Goal: Book appointment/travel/reservation

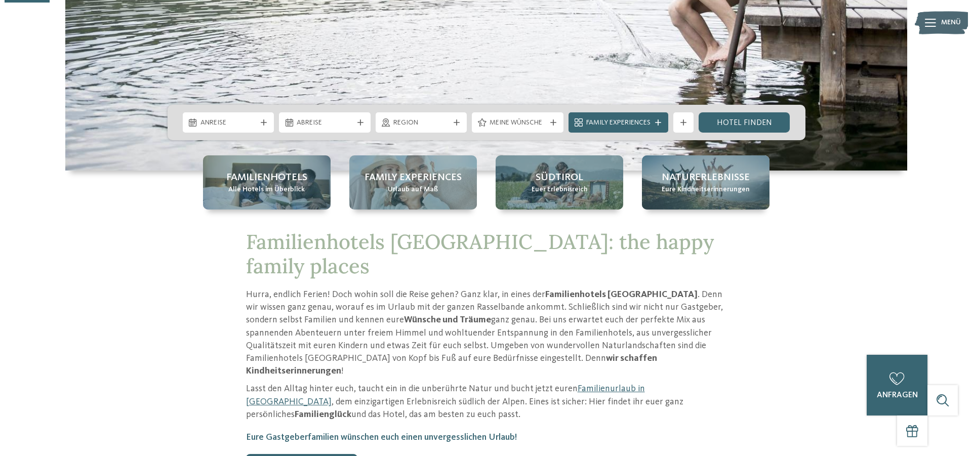
scroll to position [207, 0]
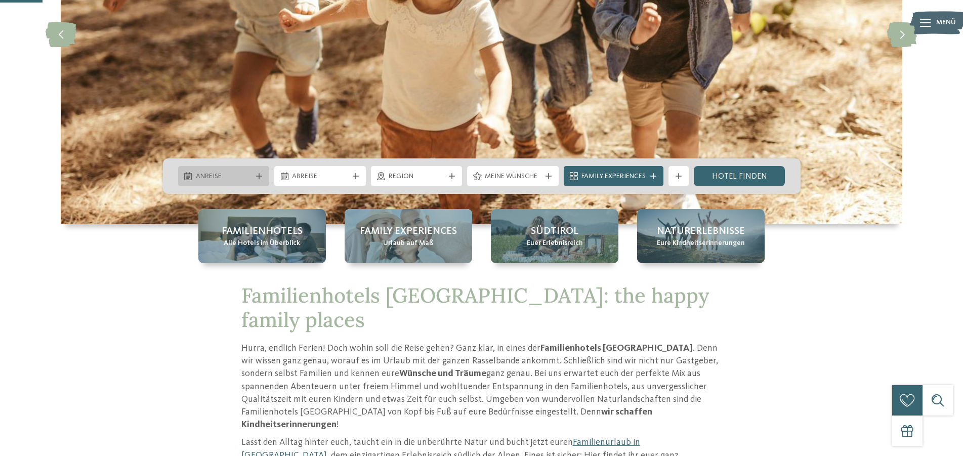
click at [254, 179] on div "Anreise" at bounding box center [223, 176] width 61 height 11
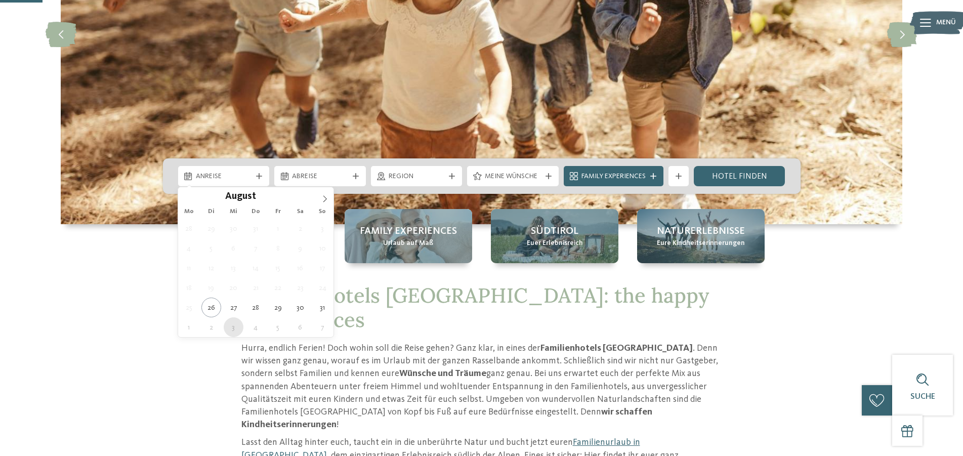
type div "03.09.2025"
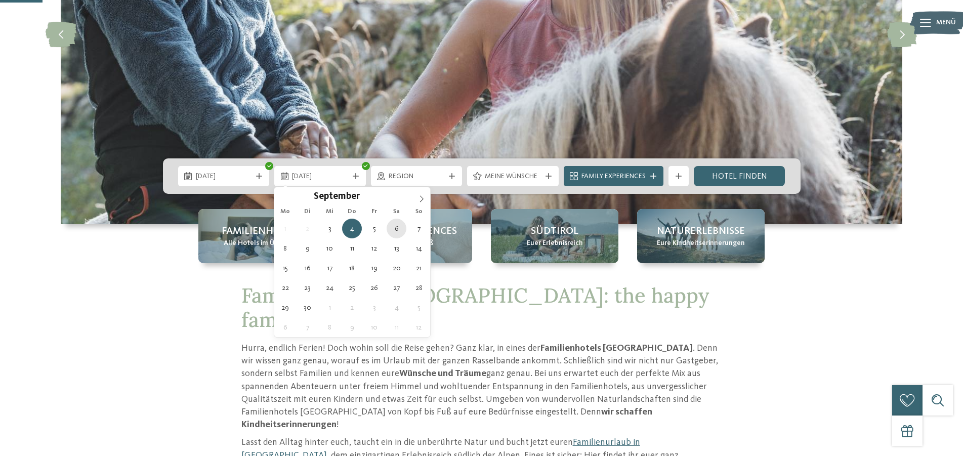
type div "06.09.2025"
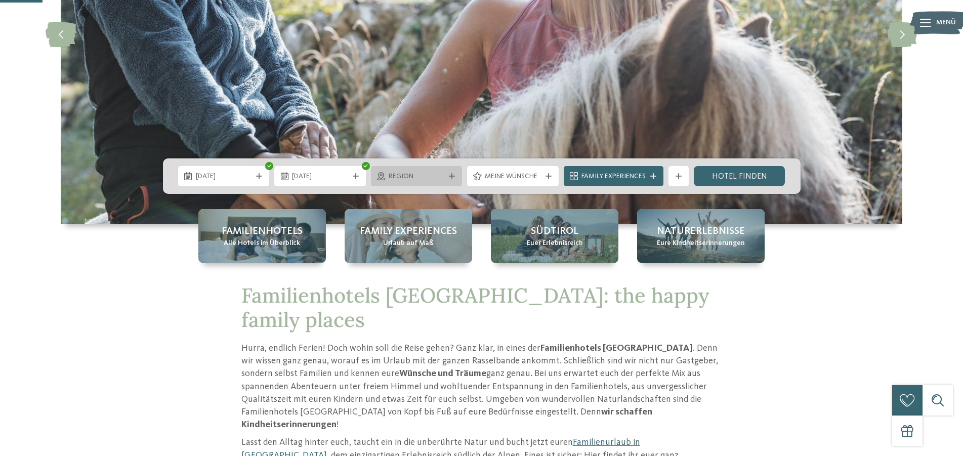
click at [453, 178] on icon at bounding box center [452, 176] width 6 height 6
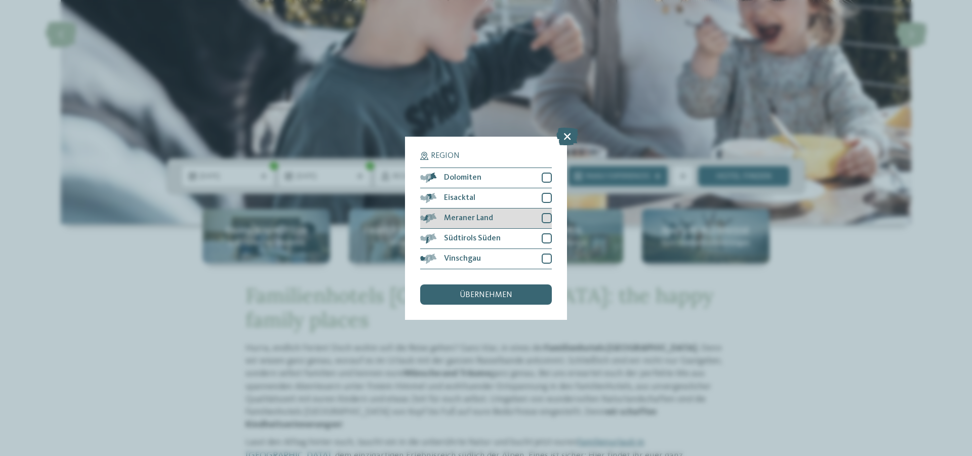
click at [546, 216] on div at bounding box center [547, 218] width 10 height 10
click at [546, 241] on div at bounding box center [547, 238] width 10 height 10
click at [511, 300] on div "übernehmen" at bounding box center [486, 294] width 132 height 20
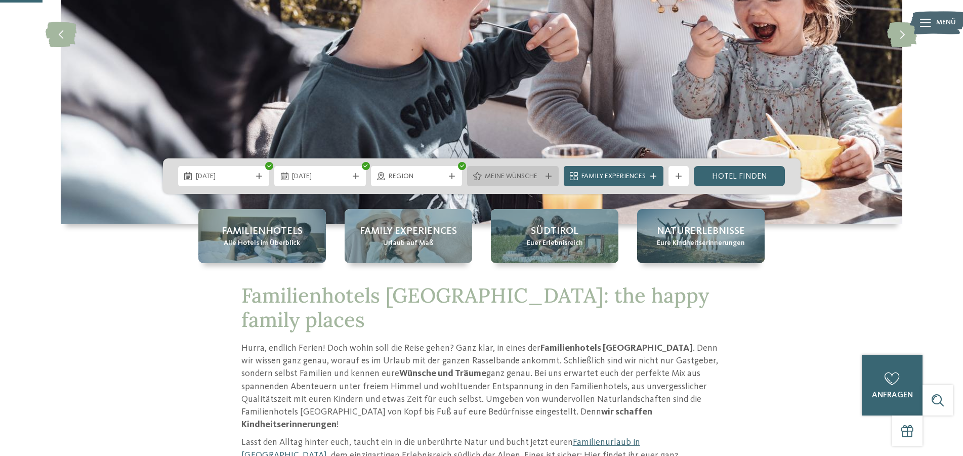
click at [547, 176] on icon at bounding box center [549, 176] width 6 height 6
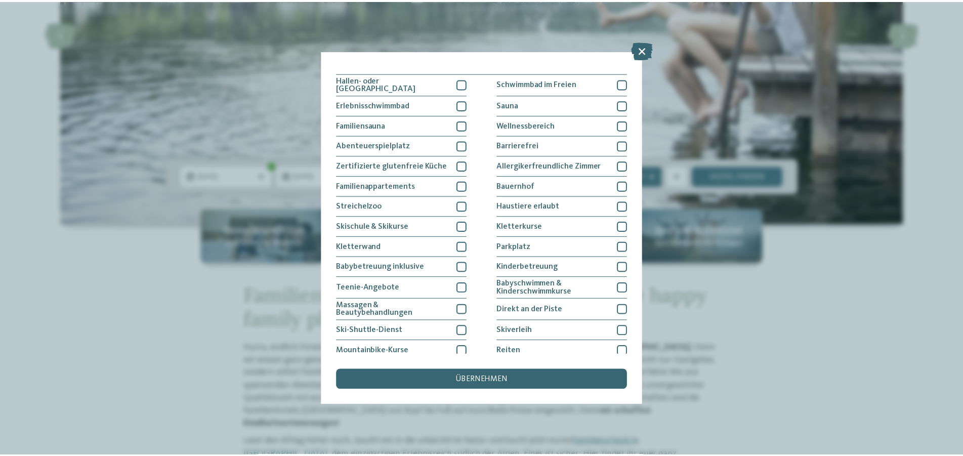
scroll to position [0, 0]
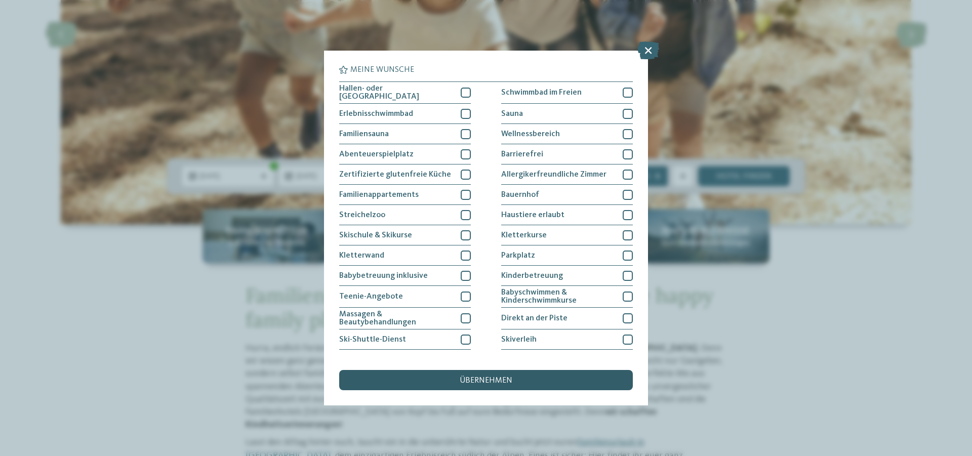
drag, startPoint x: 478, startPoint y: 383, endPoint x: 483, endPoint y: 379, distance: 6.8
click at [482, 381] on span "übernehmen" at bounding box center [486, 381] width 53 height 8
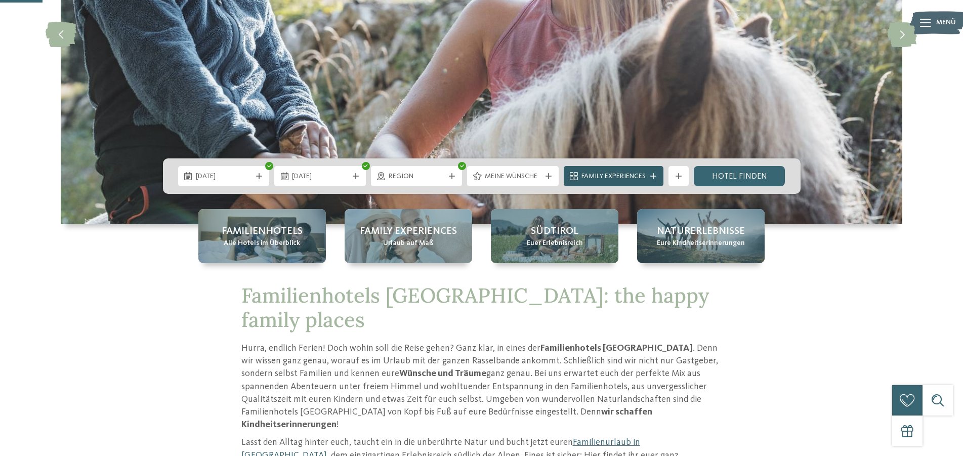
click at [626, 175] on span "Family Experiences" at bounding box center [614, 177] width 64 height 10
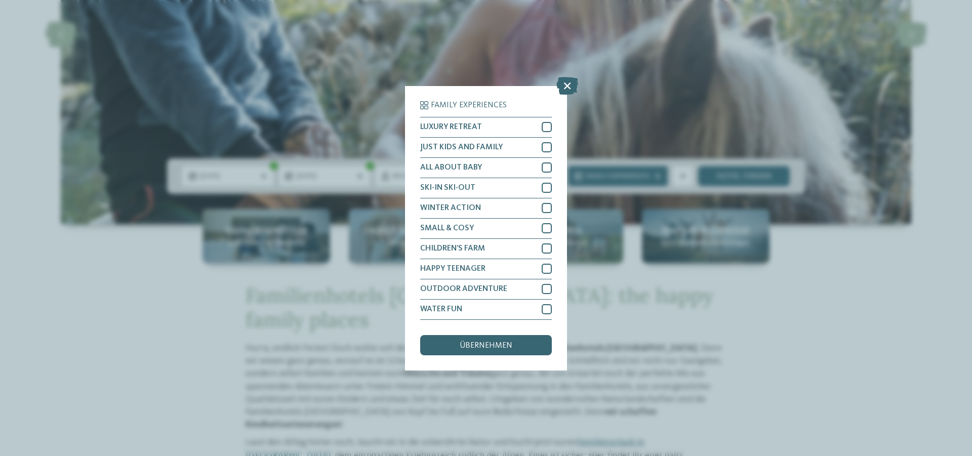
click at [624, 174] on div "Family Experiences LUXURY RETREAT JUST KIDS AND FAMILY" at bounding box center [486, 228] width 972 height 456
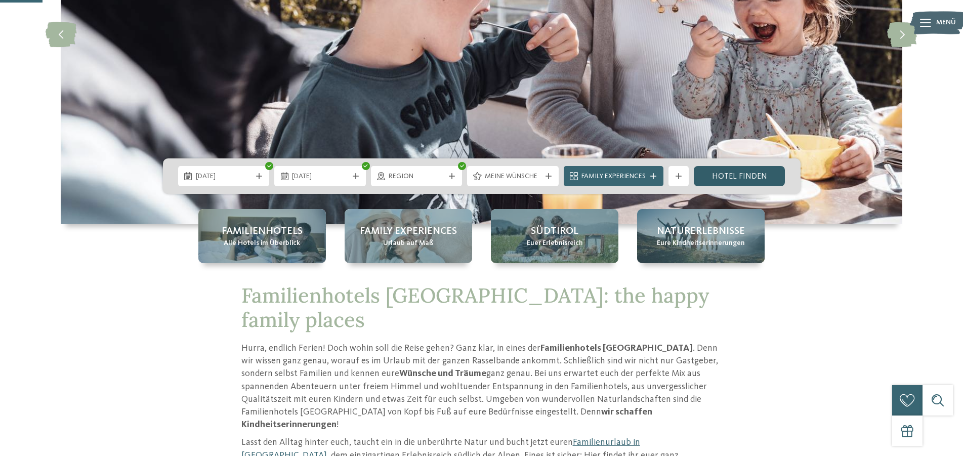
click at [745, 177] on link "Hotel finden" at bounding box center [740, 176] width 92 height 20
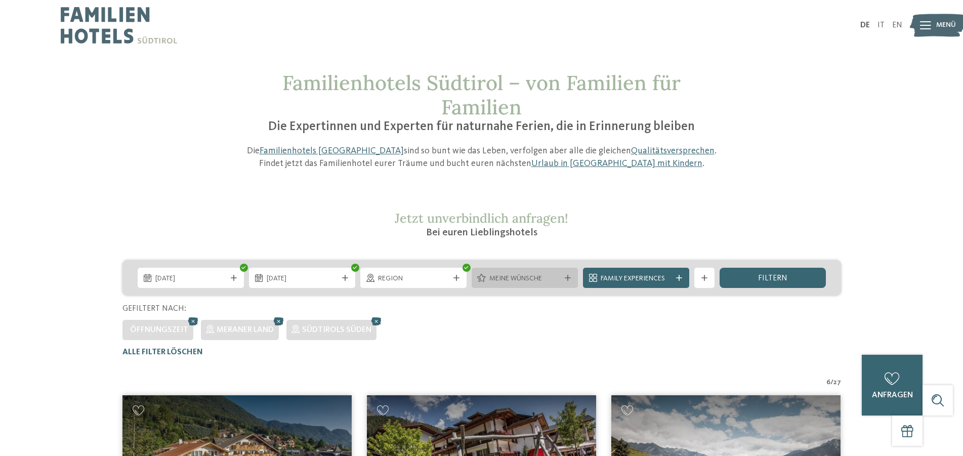
click at [531, 284] on div "Meine Wünsche" at bounding box center [525, 278] width 106 height 20
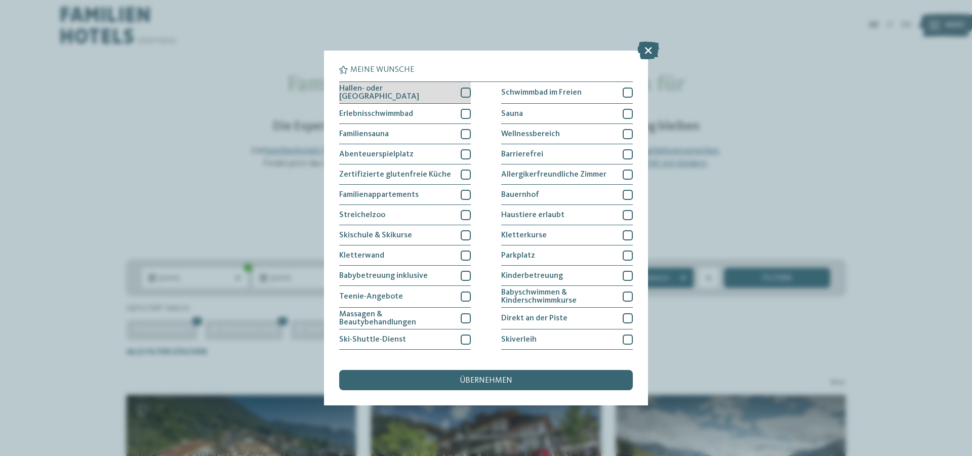
click at [458, 91] on div "Hallen- oder Schleusenbad" at bounding box center [405, 93] width 132 height 22
click at [475, 384] on span "übernehmen" at bounding box center [486, 381] width 53 height 8
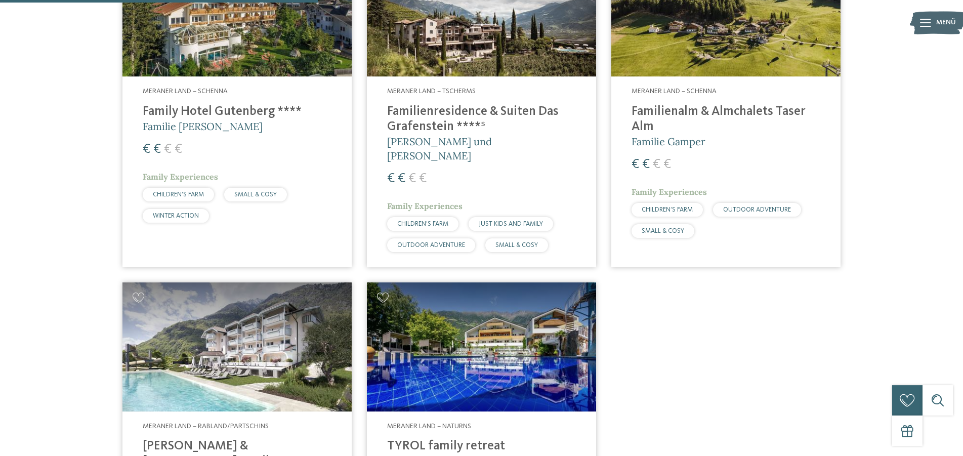
scroll to position [384, 0]
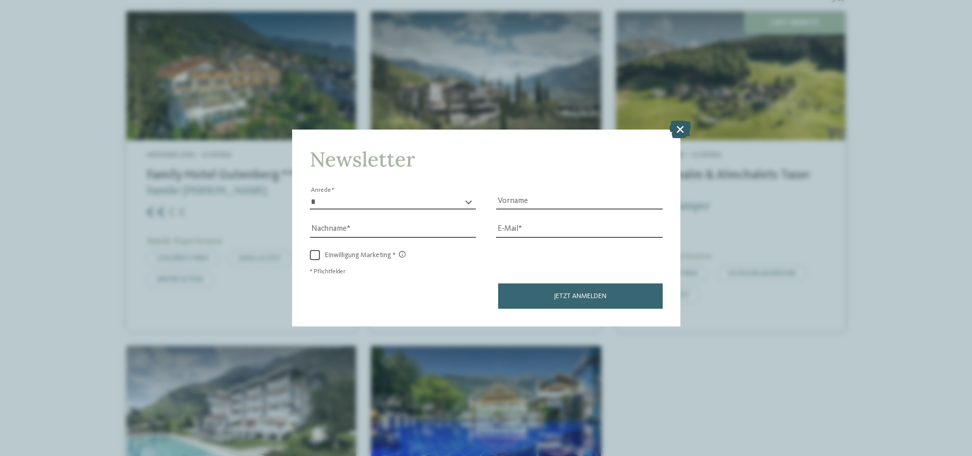
click at [682, 130] on icon at bounding box center [680, 129] width 22 height 18
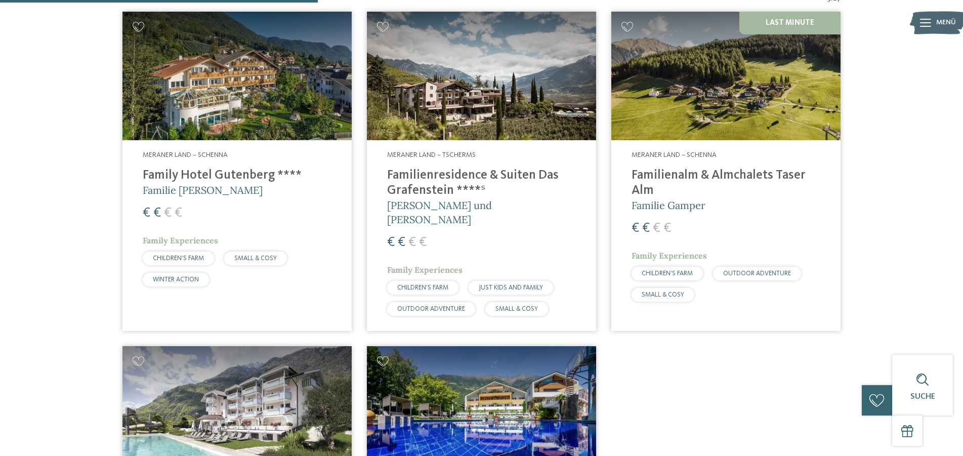
click at [719, 110] on img at bounding box center [725, 76] width 229 height 129
click at [423, 163] on div "Meraner Land – Tscherms Familienresidence & Suiten Das Grafenstein ****ˢ Alexan…" at bounding box center [481, 235] width 229 height 190
click at [460, 91] on img at bounding box center [481, 76] width 229 height 129
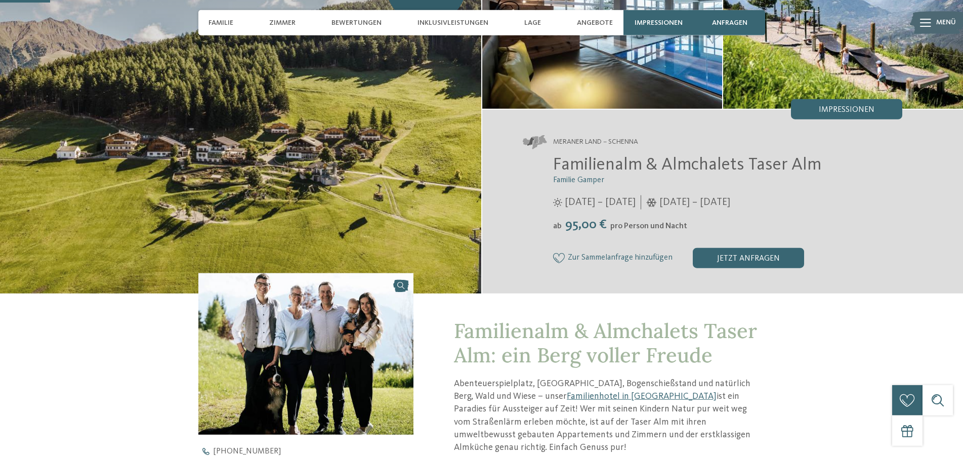
scroll to position [52, 0]
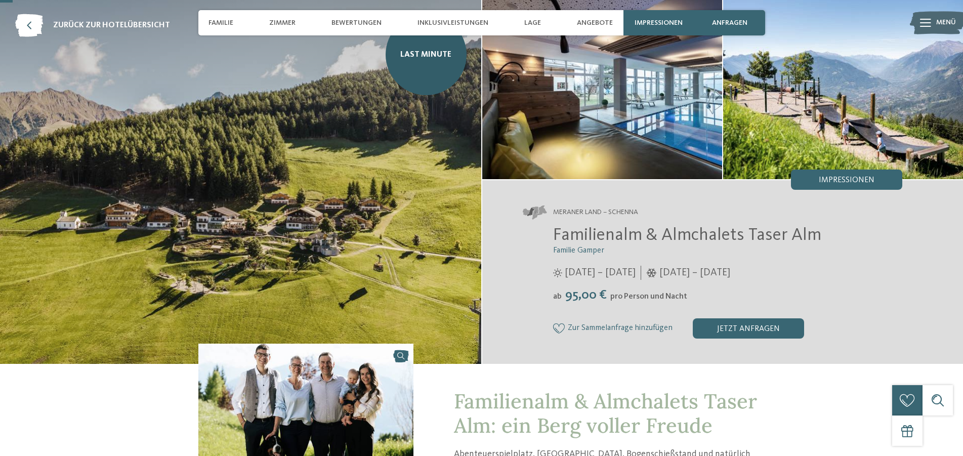
click at [507, 117] on img at bounding box center [602, 89] width 240 height 180
click at [733, 323] on div "jetzt anfragen" at bounding box center [748, 328] width 111 height 20
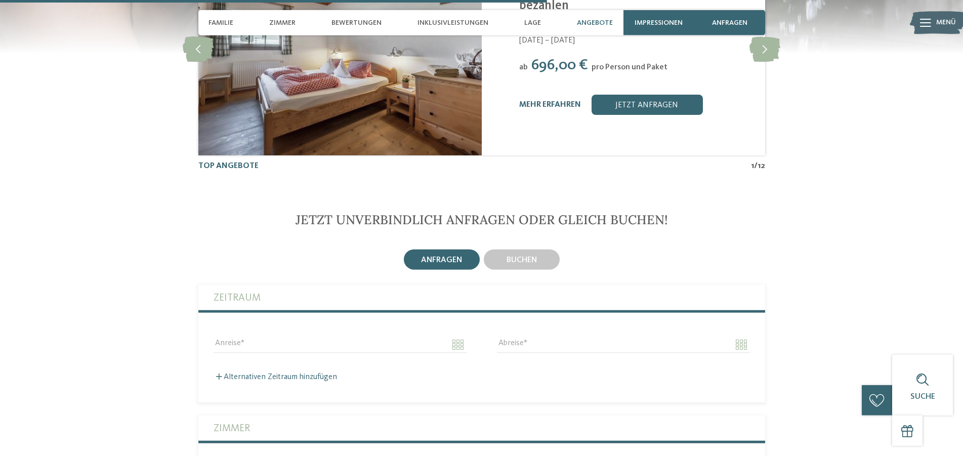
scroll to position [2127, 0]
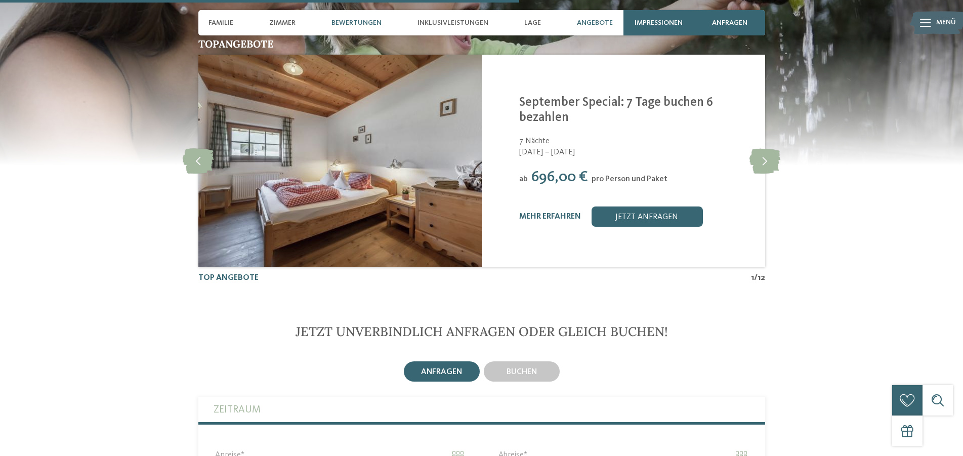
click at [378, 17] on div "Bewertungen" at bounding box center [356, 22] width 60 height 25
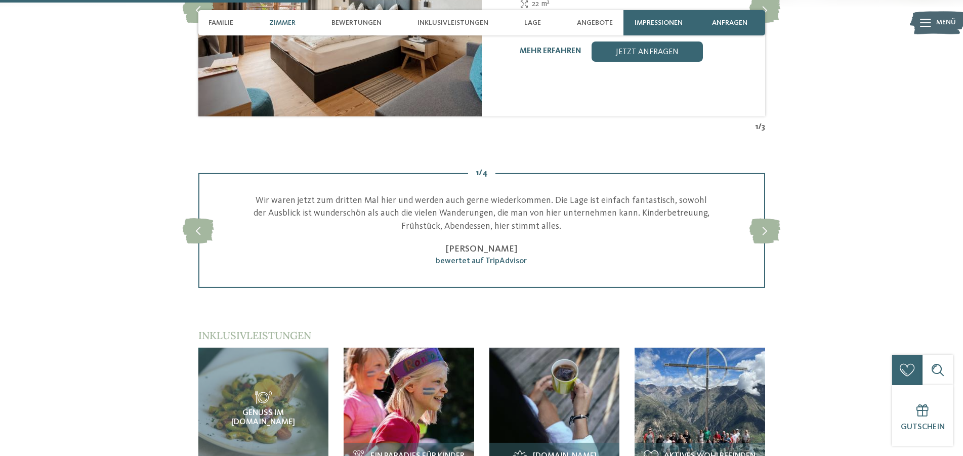
scroll to position [951, 0]
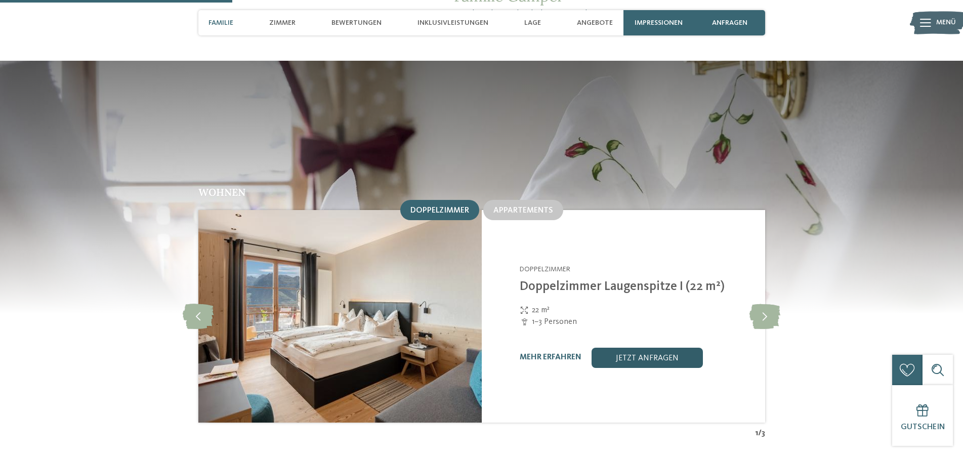
click at [645, 353] on link "jetzt anfragen" at bounding box center [647, 358] width 111 height 20
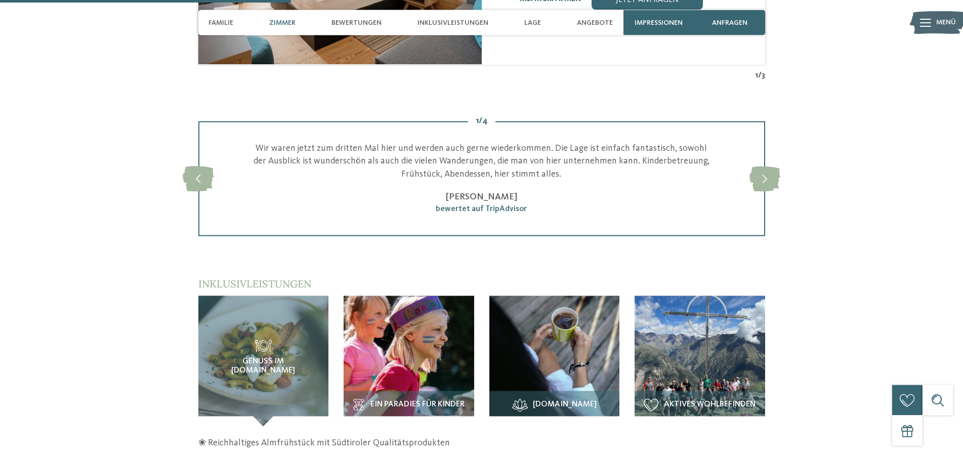
scroll to position [1233, 0]
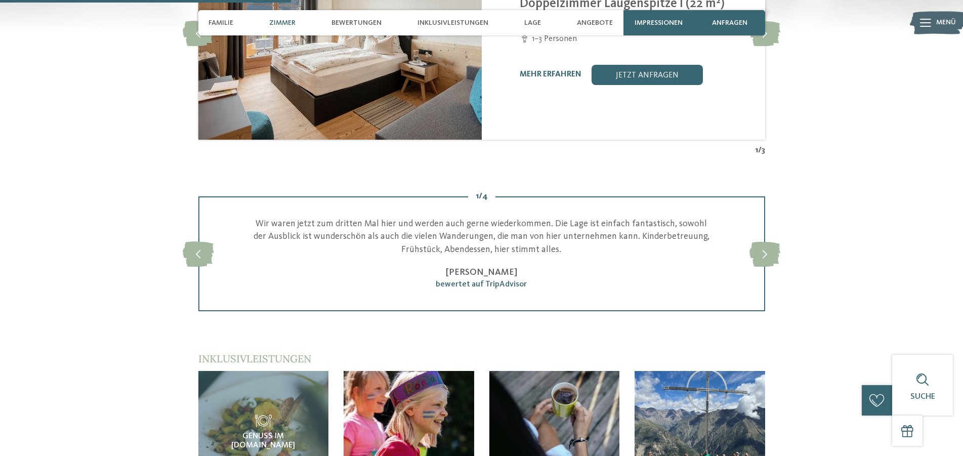
click at [287, 22] on span "Zimmer" at bounding box center [282, 23] width 26 height 9
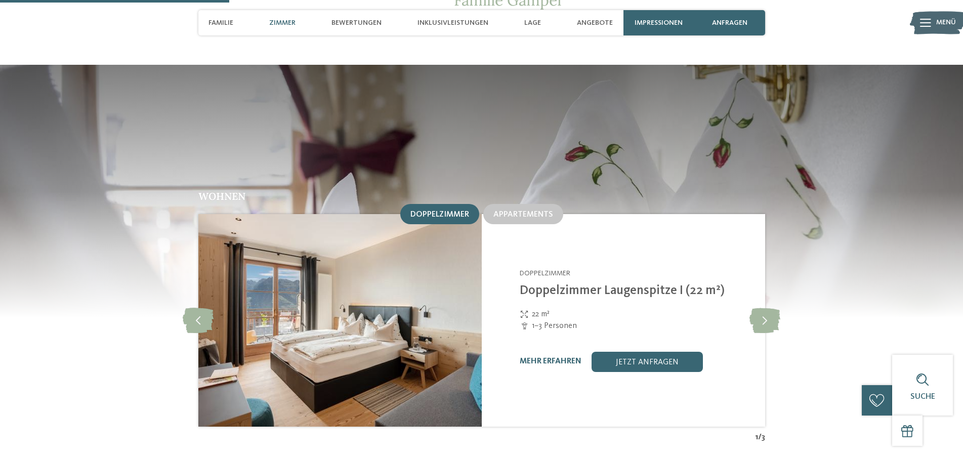
scroll to position [945, 0]
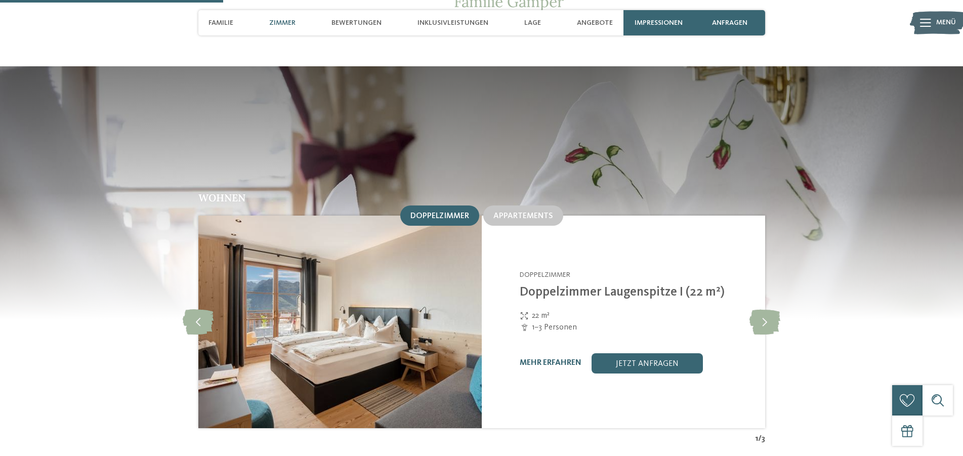
click at [288, 21] on span "Zimmer" at bounding box center [282, 23] width 26 height 9
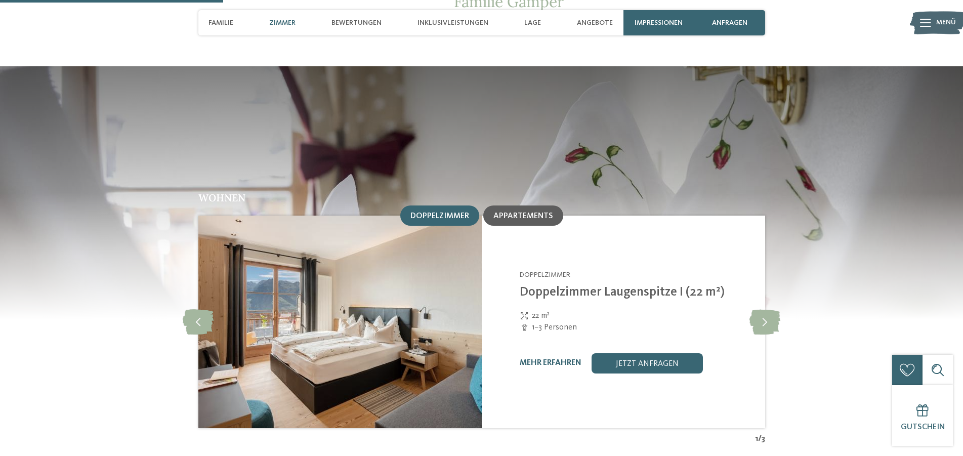
click at [523, 212] on span "Appartements" at bounding box center [523, 216] width 60 height 8
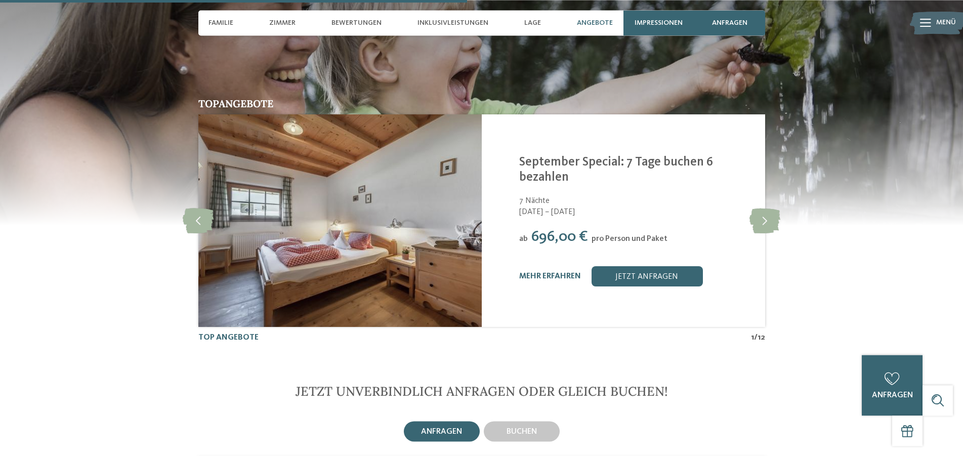
scroll to position [2184, 0]
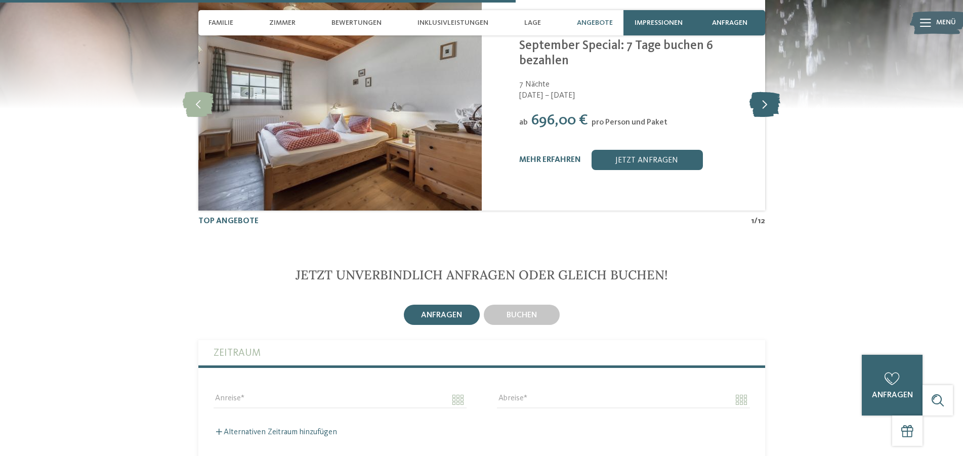
drag, startPoint x: 761, startPoint y: 97, endPoint x: 764, endPoint y: 103, distance: 6.8
click at [761, 96] on icon at bounding box center [765, 104] width 31 height 25
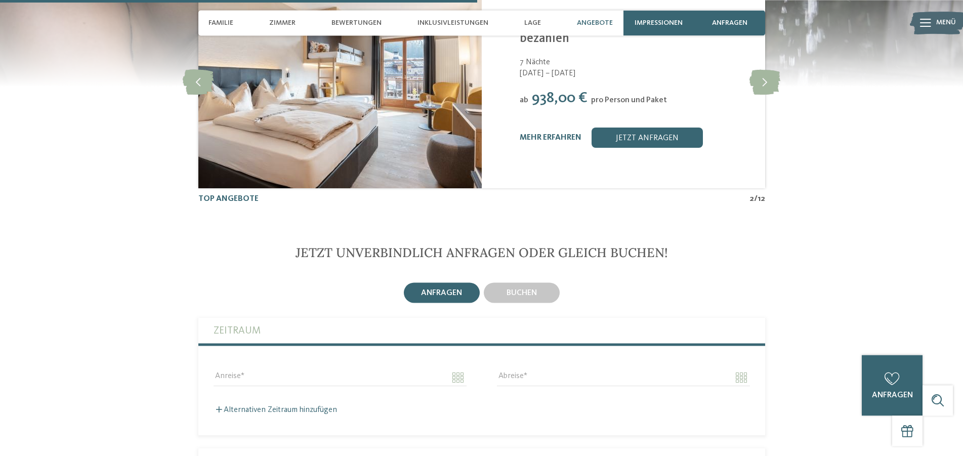
scroll to position [1977, 0]
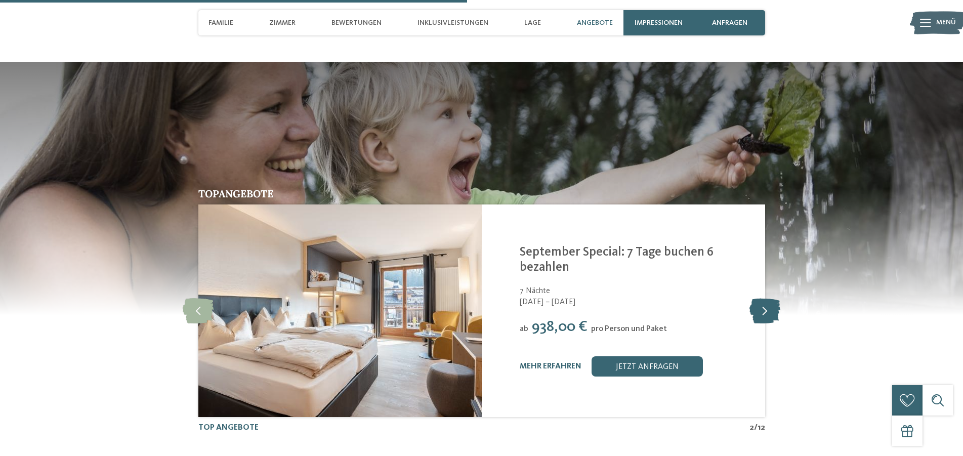
click at [765, 299] on icon at bounding box center [765, 310] width 31 height 25
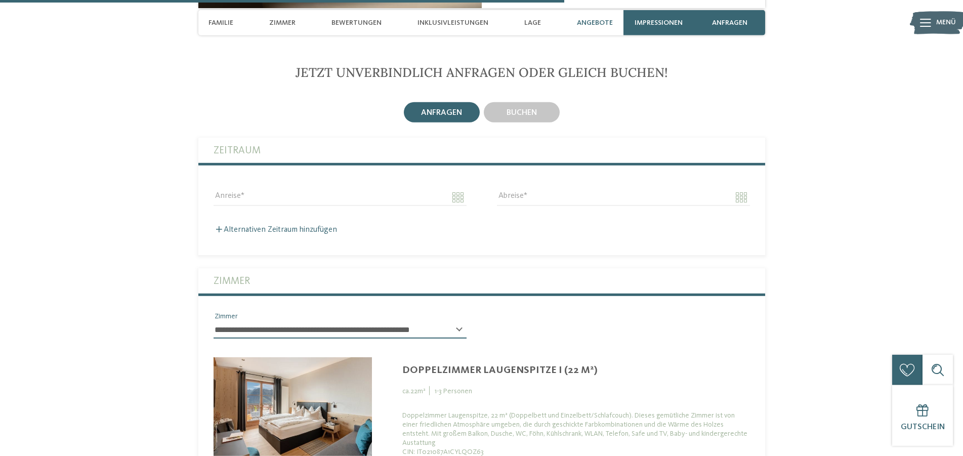
scroll to position [2390, 0]
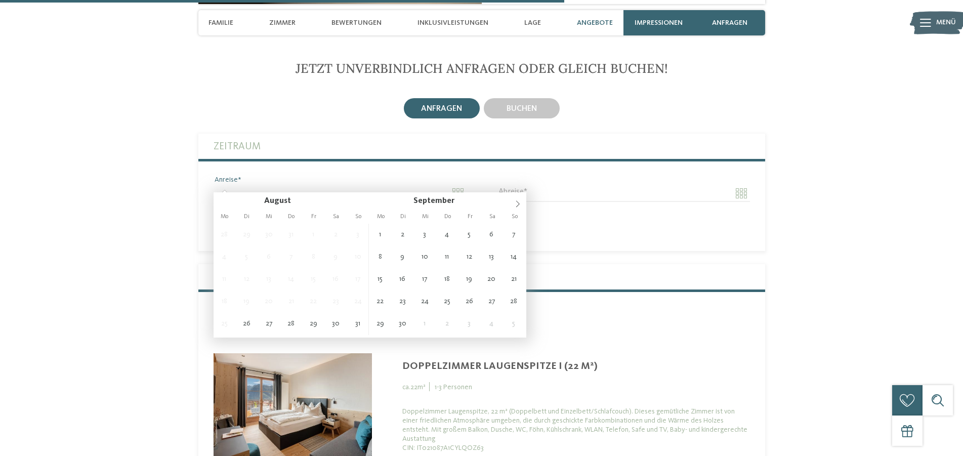
click at [256, 185] on input "Anreise" at bounding box center [340, 193] width 253 height 17
type input "**********"
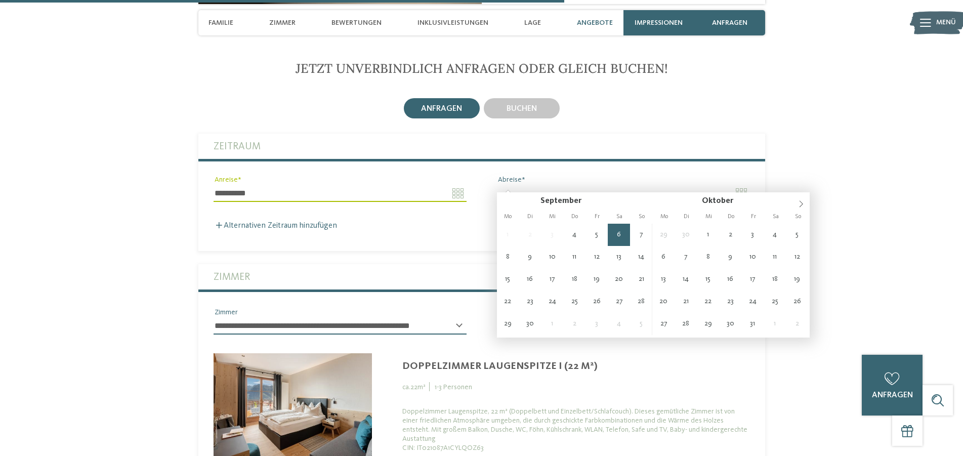
type input "**********"
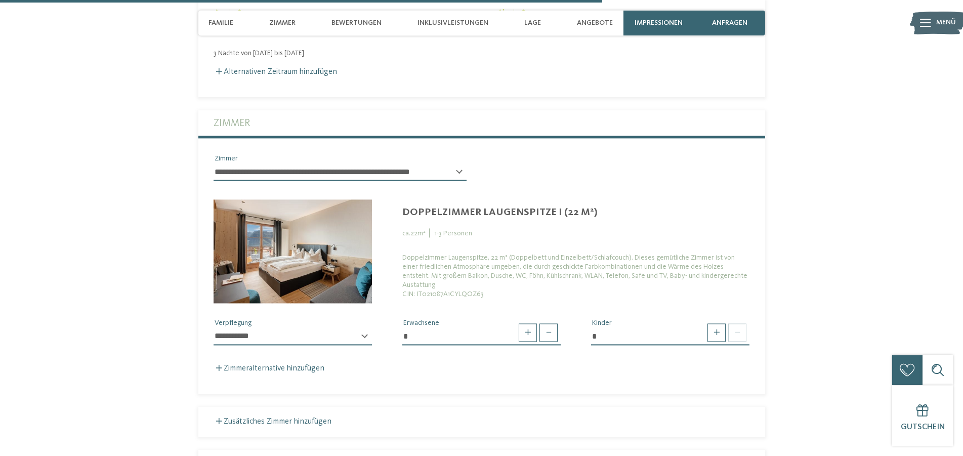
scroll to position [2649, 0]
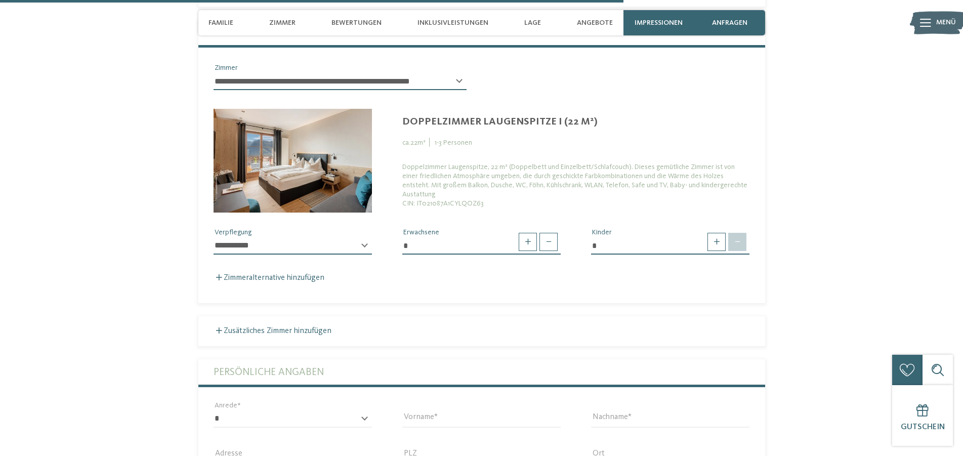
click at [742, 235] on span at bounding box center [737, 242] width 18 height 18
click at [716, 233] on span at bounding box center [717, 242] width 18 height 18
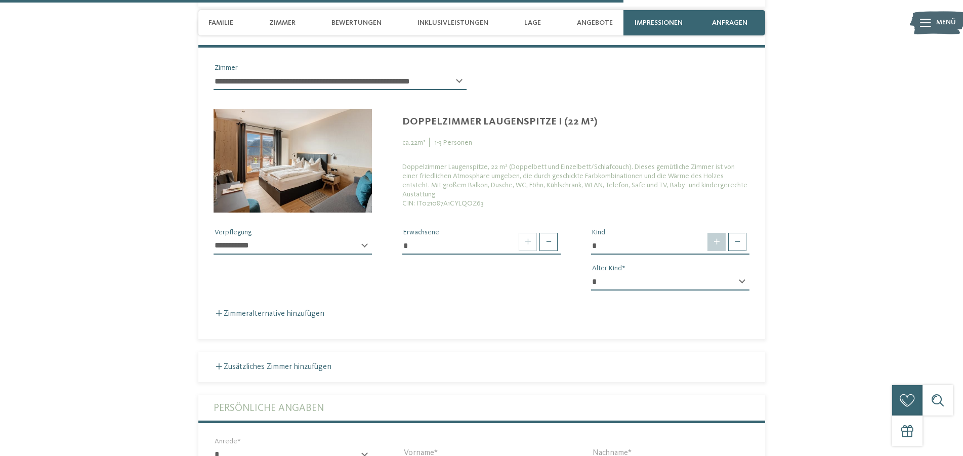
type input "*"
click at [744, 273] on div "* * * * * * * * * * * ** ** ** ** ** ** ** ** Alter Kind" at bounding box center [670, 286] width 158 height 26
click at [741, 273] on div "* * * * * * * * * * * ** ** ** ** ** ** ** ** Alter Kind" at bounding box center [670, 286] width 158 height 26
click at [591, 273] on select "* * * * * * * * * * * ** ** ** ** ** ** ** **" at bounding box center [670, 281] width 158 height 17
select select "*"
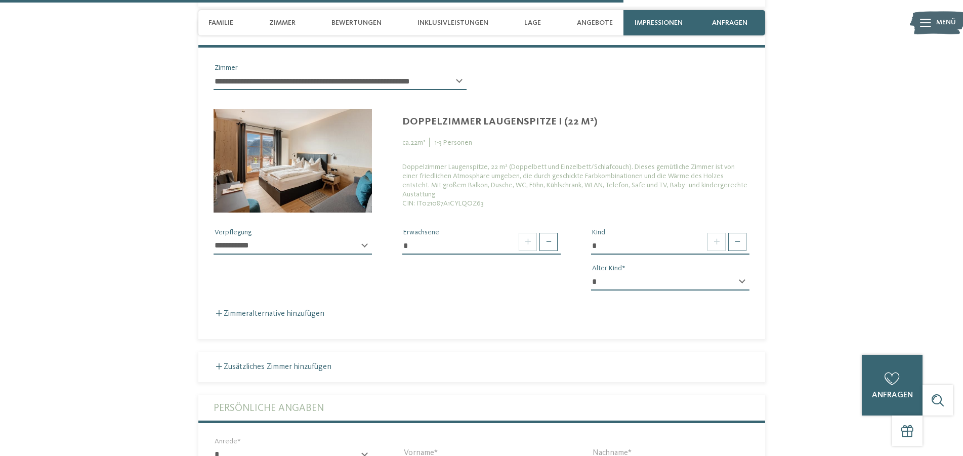
click option "*" at bounding box center [0, 0] width 0 height 0
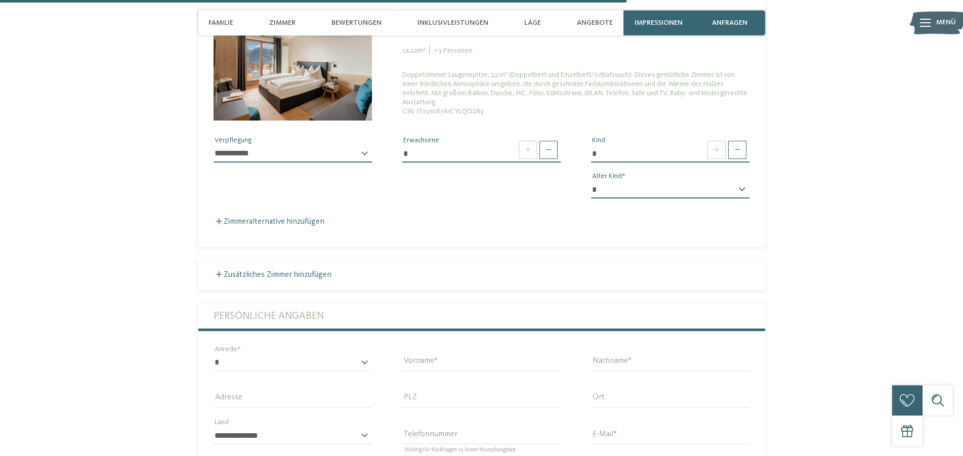
scroll to position [2752, 0]
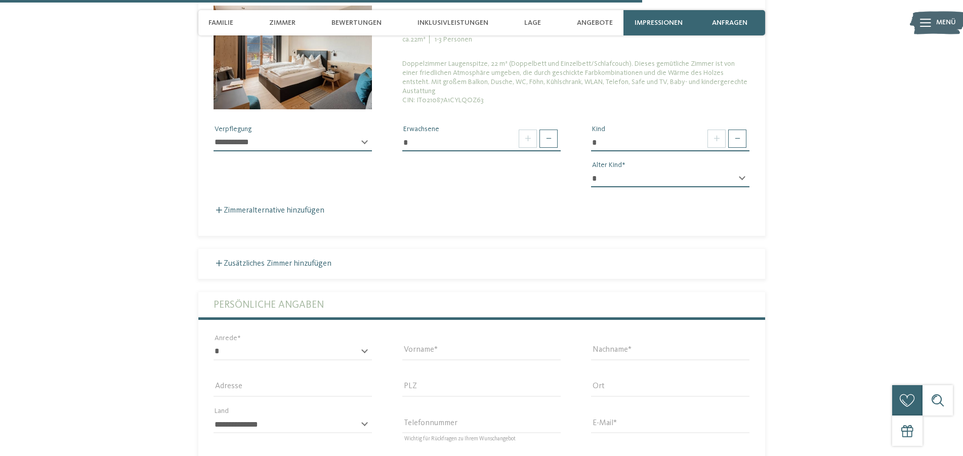
click at [214, 134] on select "**********" at bounding box center [293, 142] width 158 height 17
click at [353, 134] on select "**********" at bounding box center [293, 142] width 158 height 17
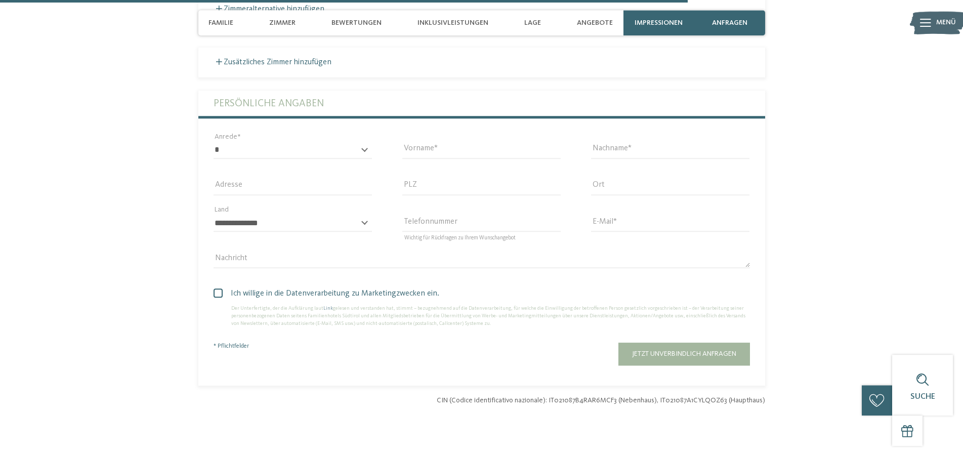
scroll to position [2958, 0]
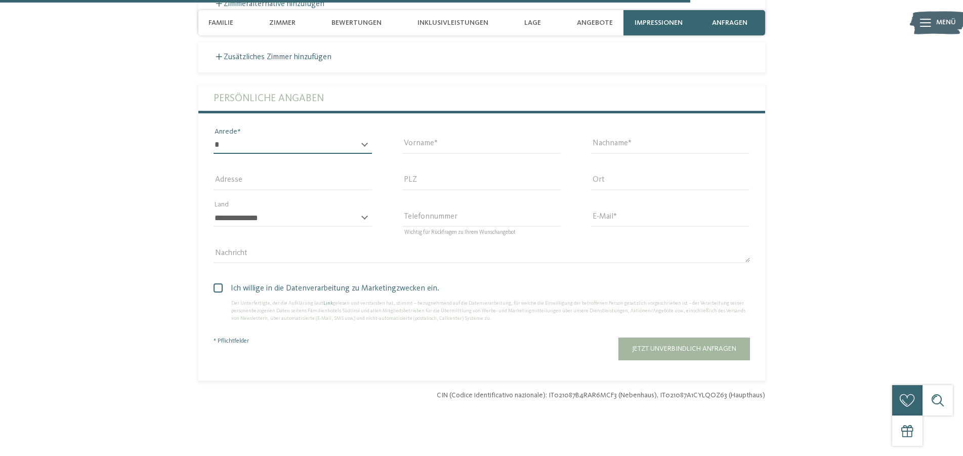
click at [214, 137] on select "* **** **** ******* ******" at bounding box center [293, 145] width 158 height 17
select select "*"
click option "****" at bounding box center [0, 0] width 0 height 0
click at [435, 137] on input "Vorname" at bounding box center [481, 145] width 158 height 17
type input "******"
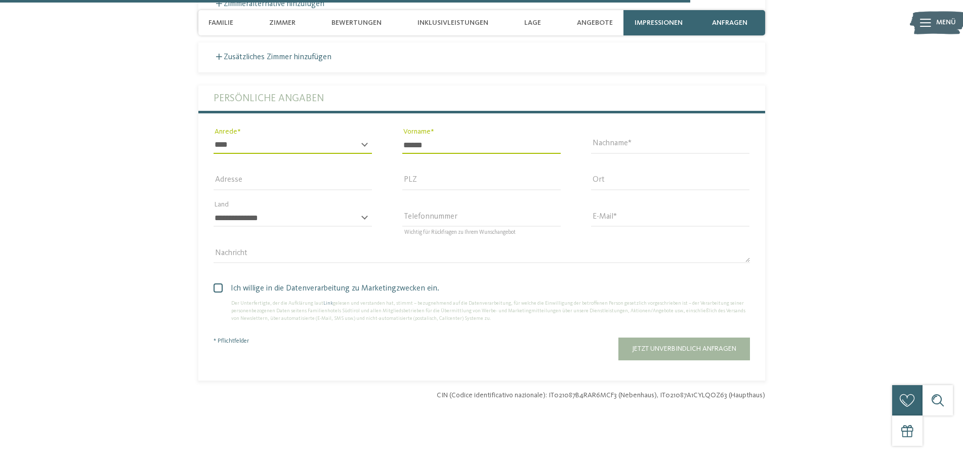
drag, startPoint x: 602, startPoint y: 127, endPoint x: 604, endPoint y: 136, distance: 9.3
click at [603, 134] on div "Nachname" at bounding box center [670, 145] width 189 height 36
click at [604, 137] on input "Nachname" at bounding box center [670, 145] width 158 height 17
type input "**********"
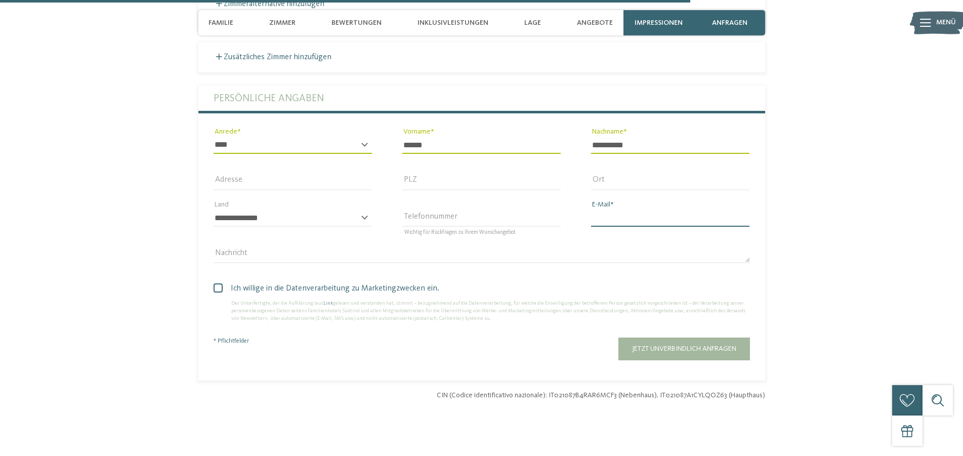
click at [674, 210] on input "E-Mail" at bounding box center [670, 218] width 158 height 17
type input "**********"
click at [218, 283] on span at bounding box center [218, 287] width 9 height 9
click at [669, 345] on button "Jetzt unverbindlich anfragen" at bounding box center [684, 349] width 132 height 23
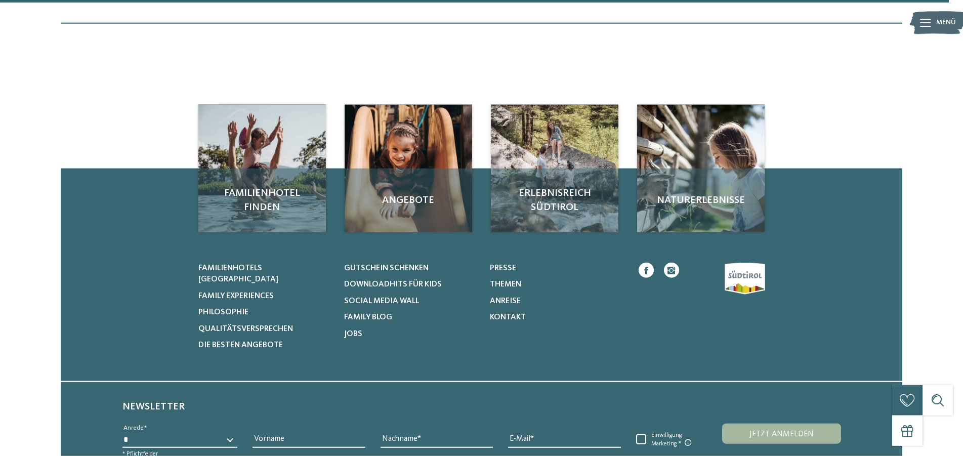
scroll to position [3407, 0]
